Goal: Find specific page/section: Find specific page/section

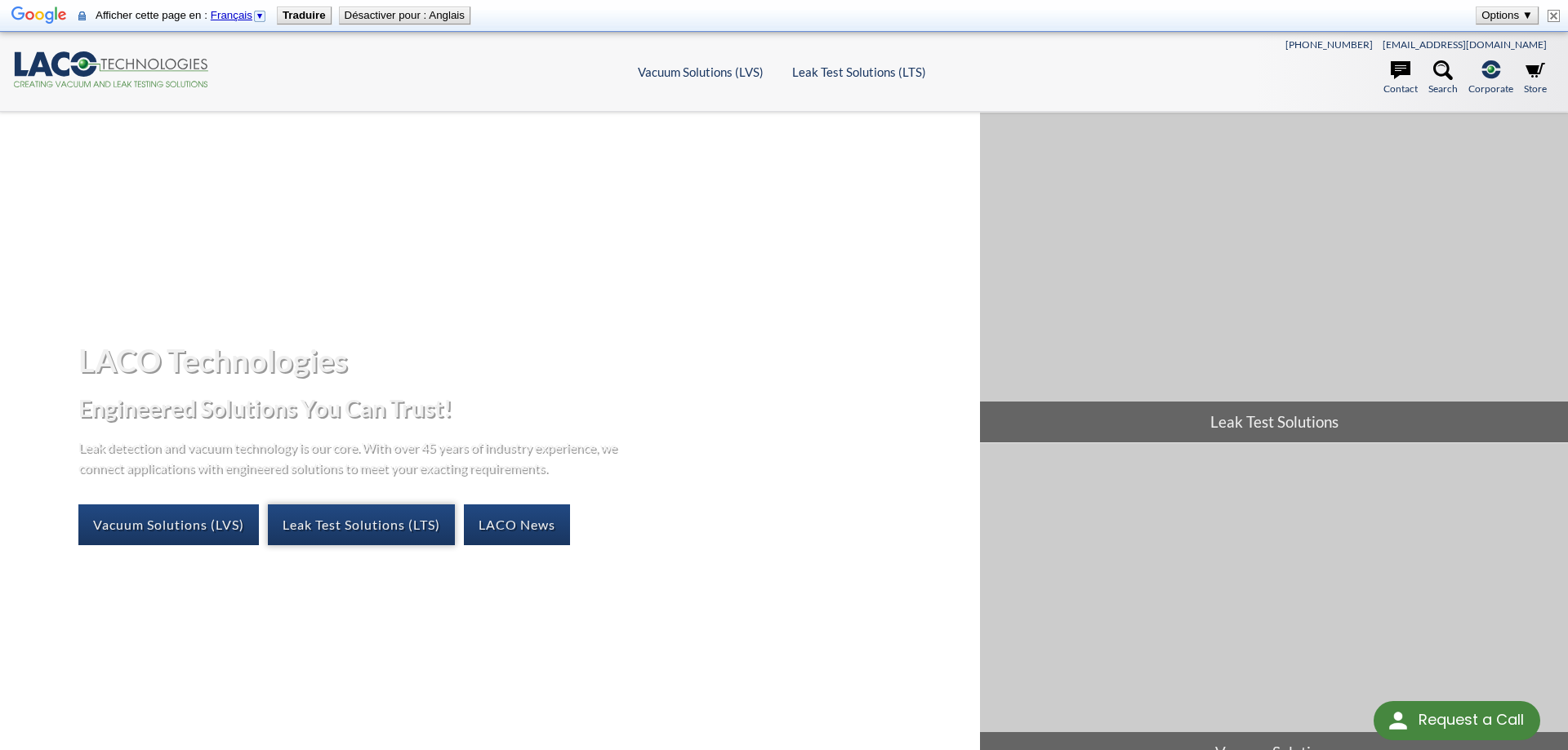
click at [323, 533] on link "Leak Test Solutions (LTS)" at bounding box center [362, 526] width 187 height 41
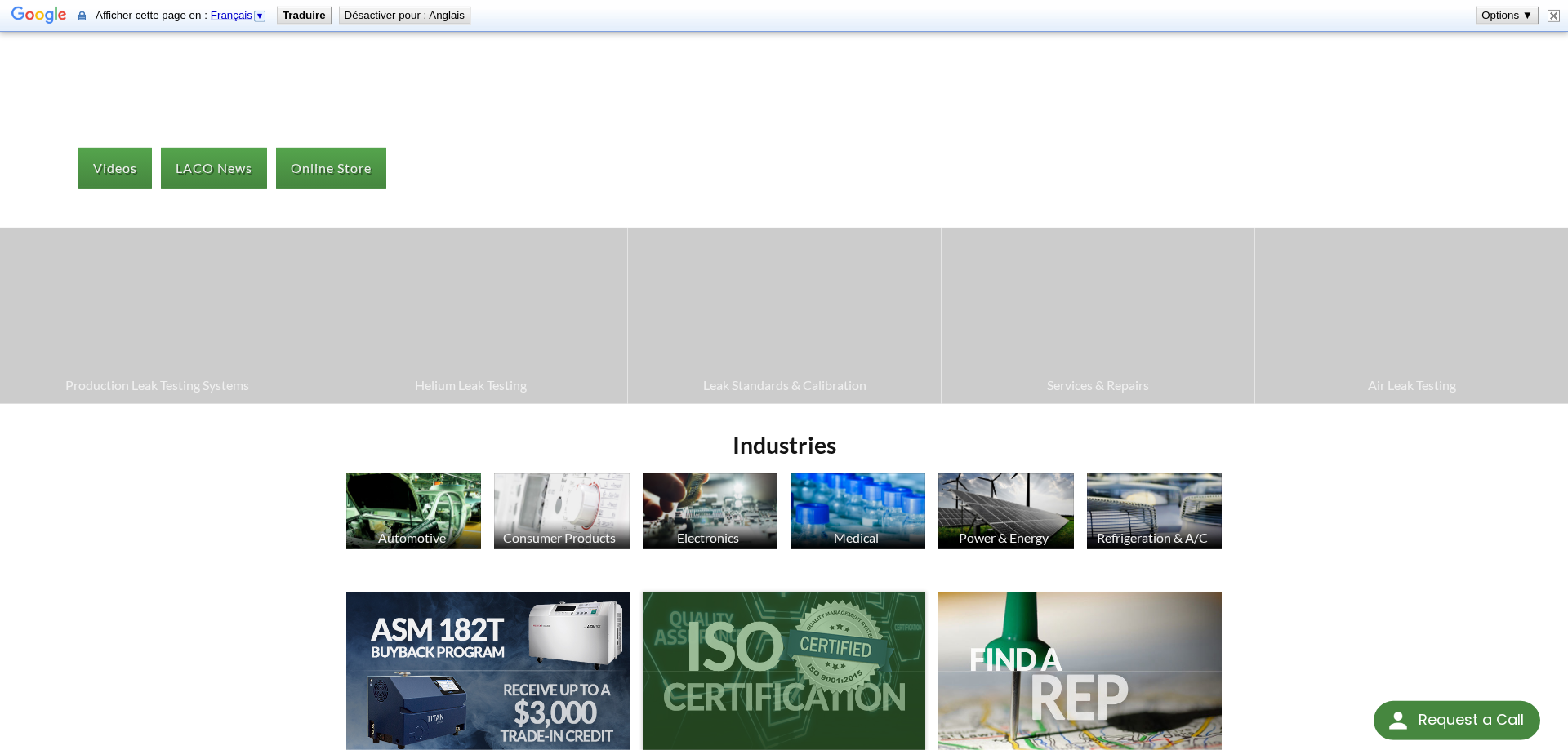
scroll to position [333, 0]
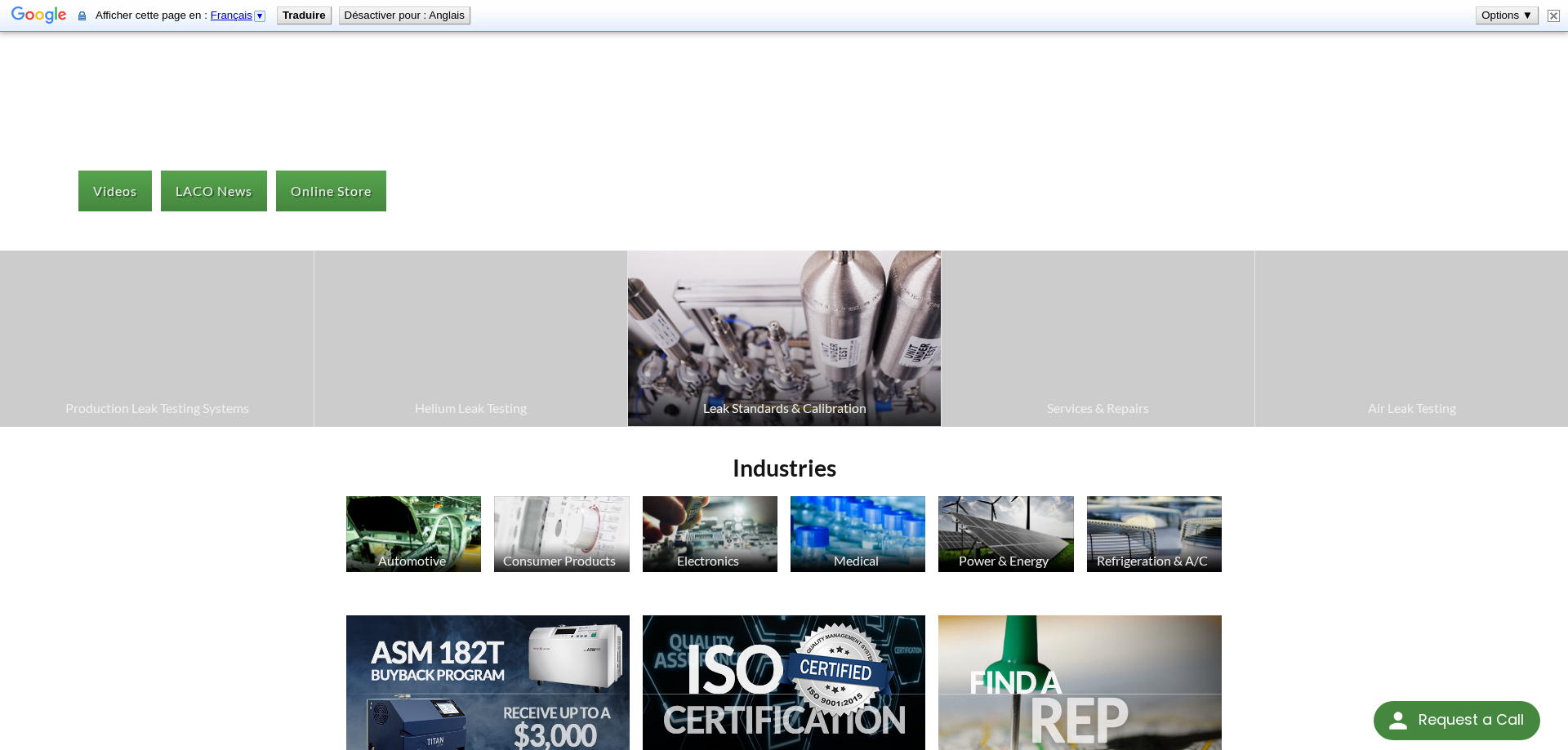
click at [835, 413] on span "Leak Standards & Calibration" at bounding box center [784, 408] width 297 height 21
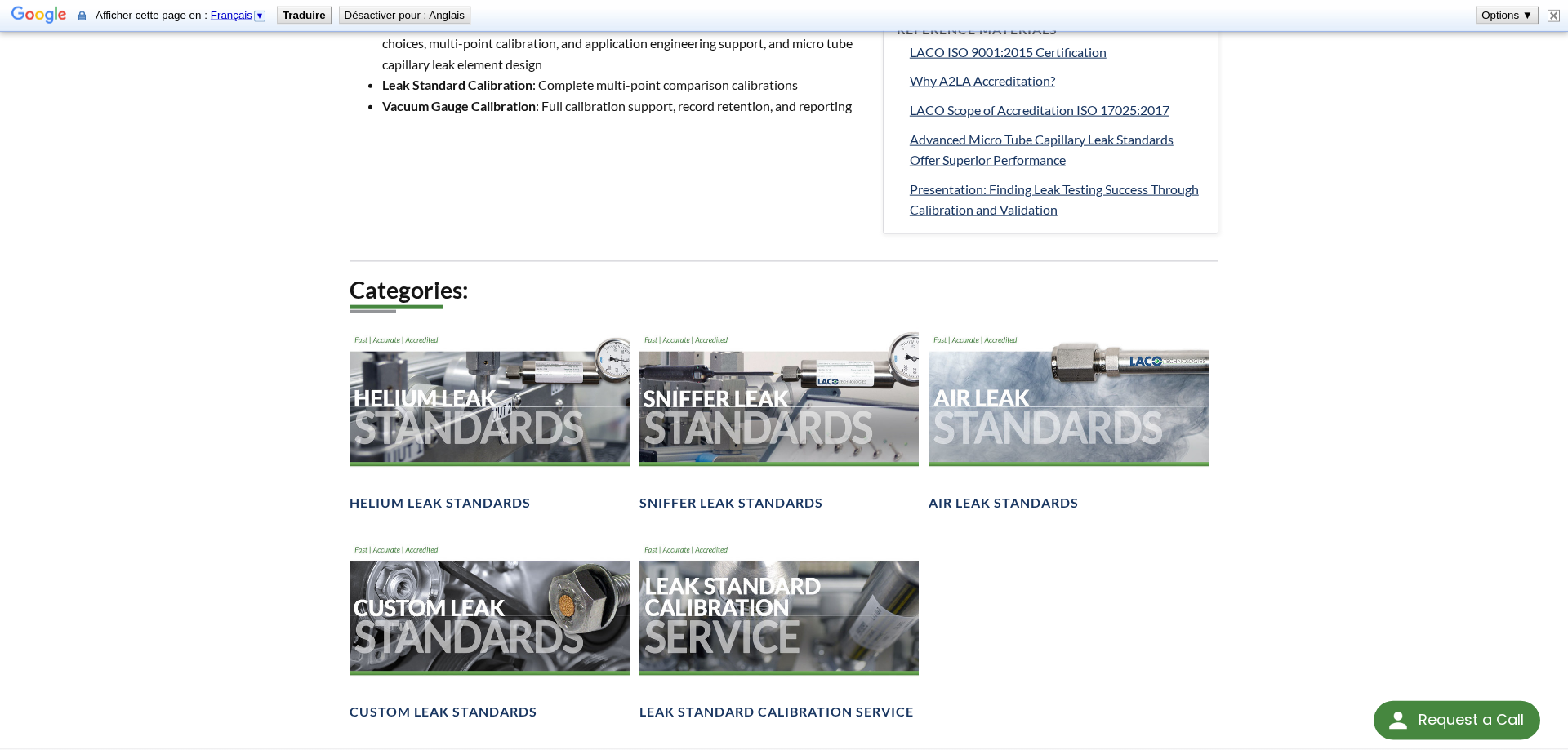
scroll to position [999, 0]
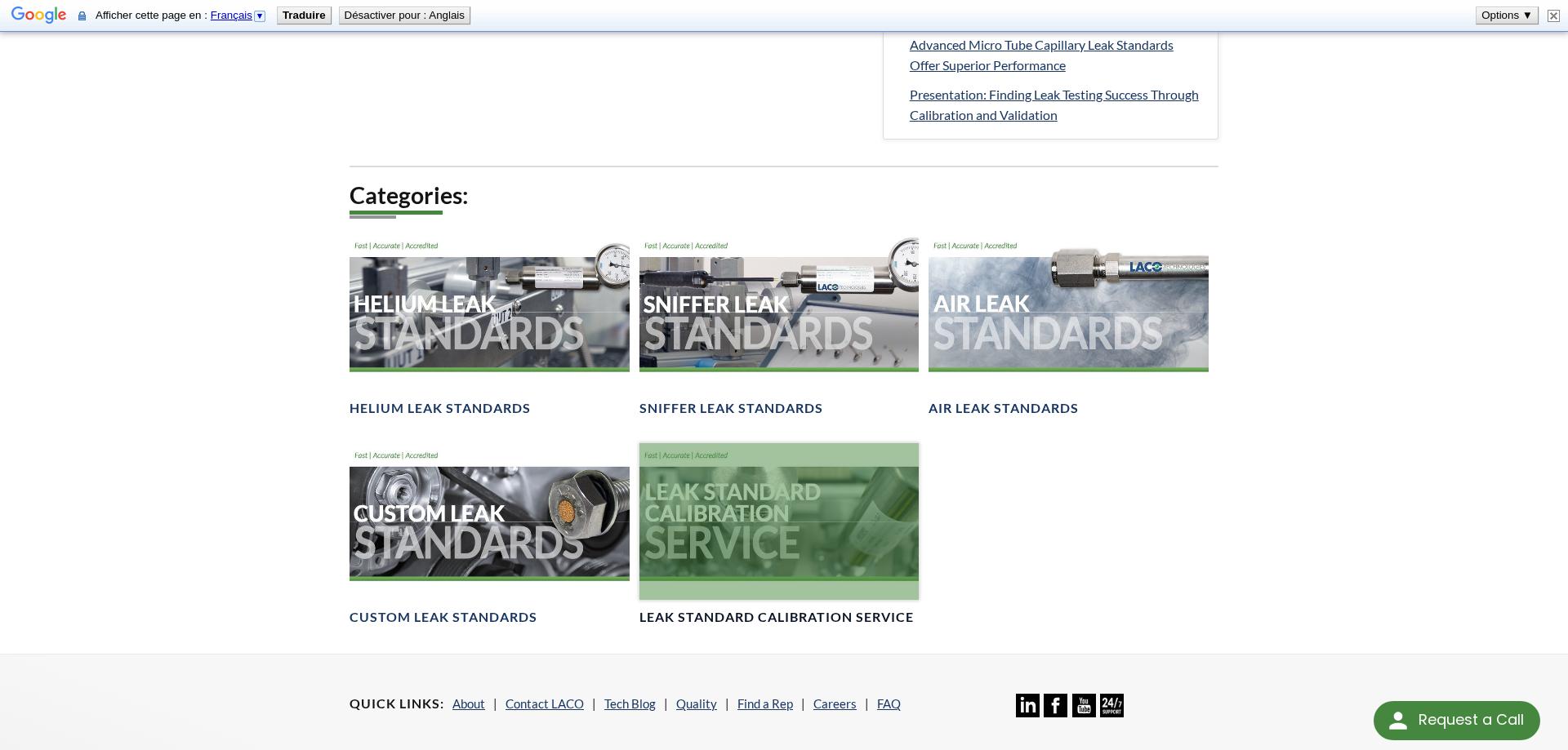
click at [749, 535] on div at bounding box center [780, 522] width 280 height 157
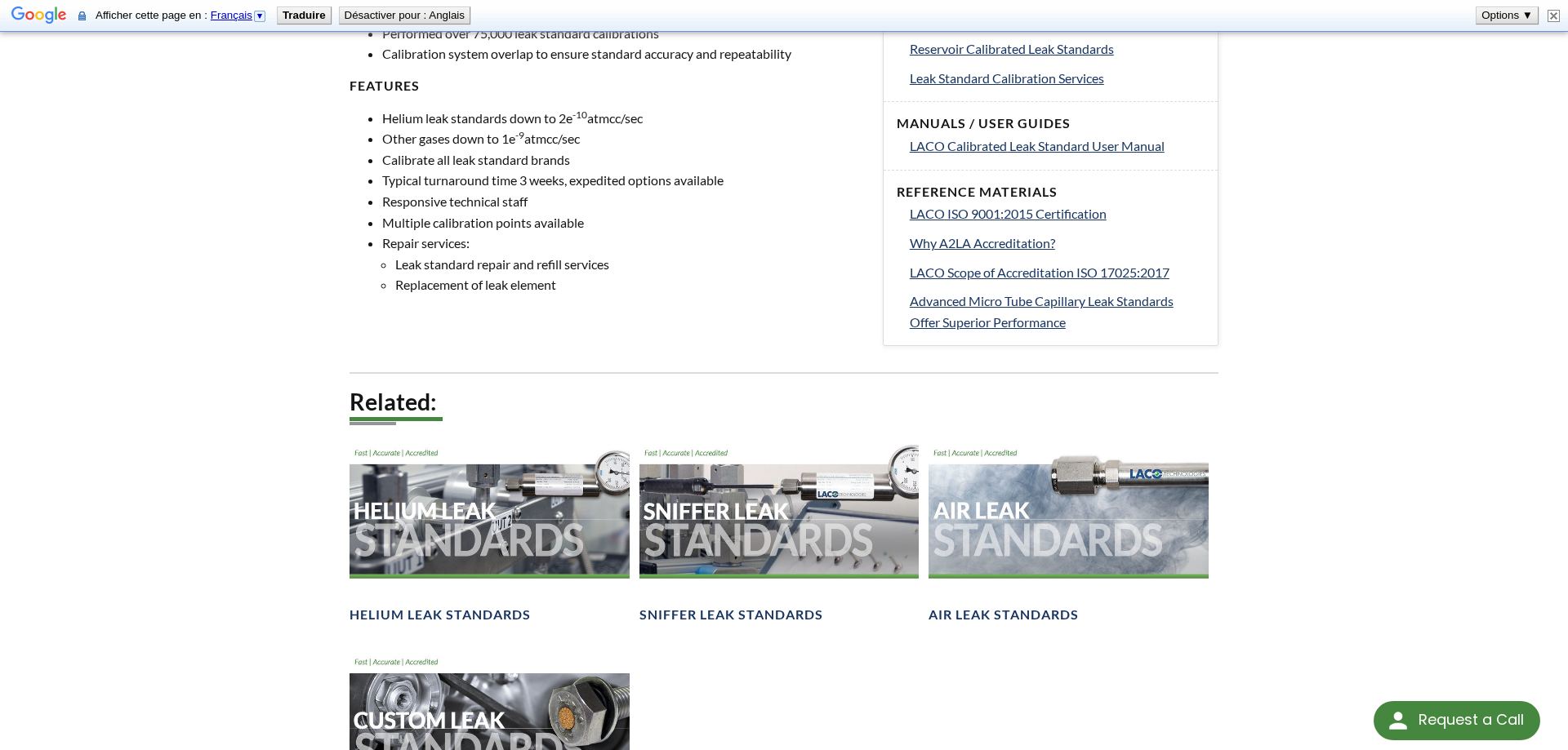
scroll to position [999, 0]
